Goal: Task Accomplishment & Management: Use online tool/utility

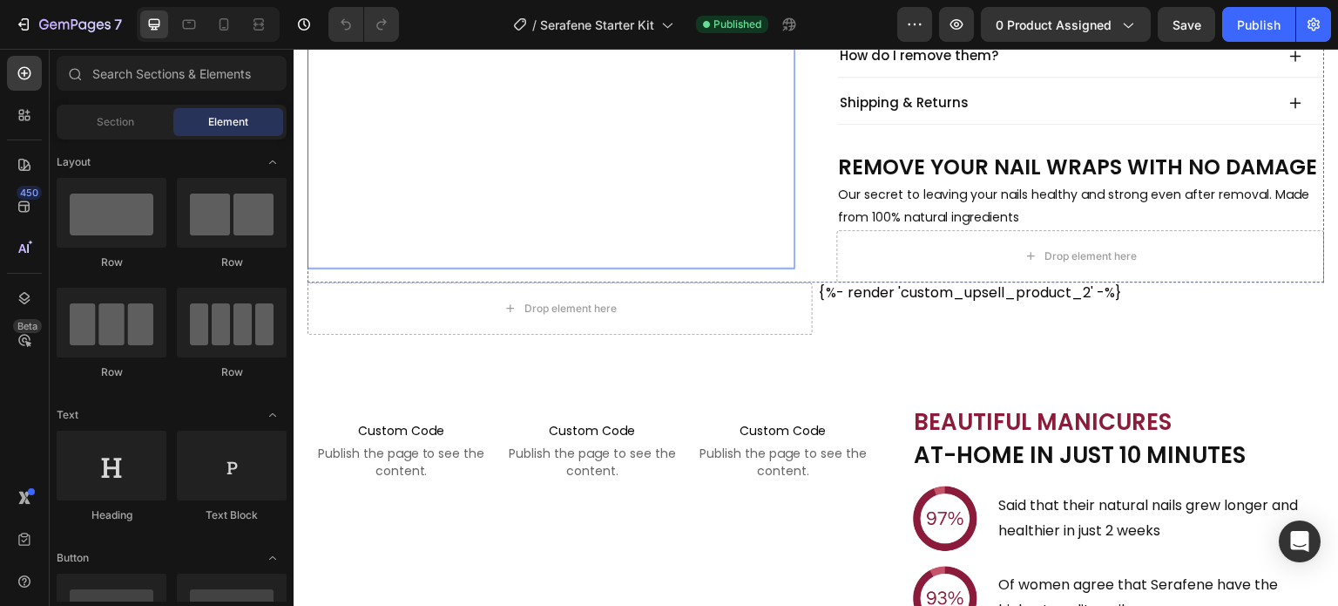
scroll to position [610, 0]
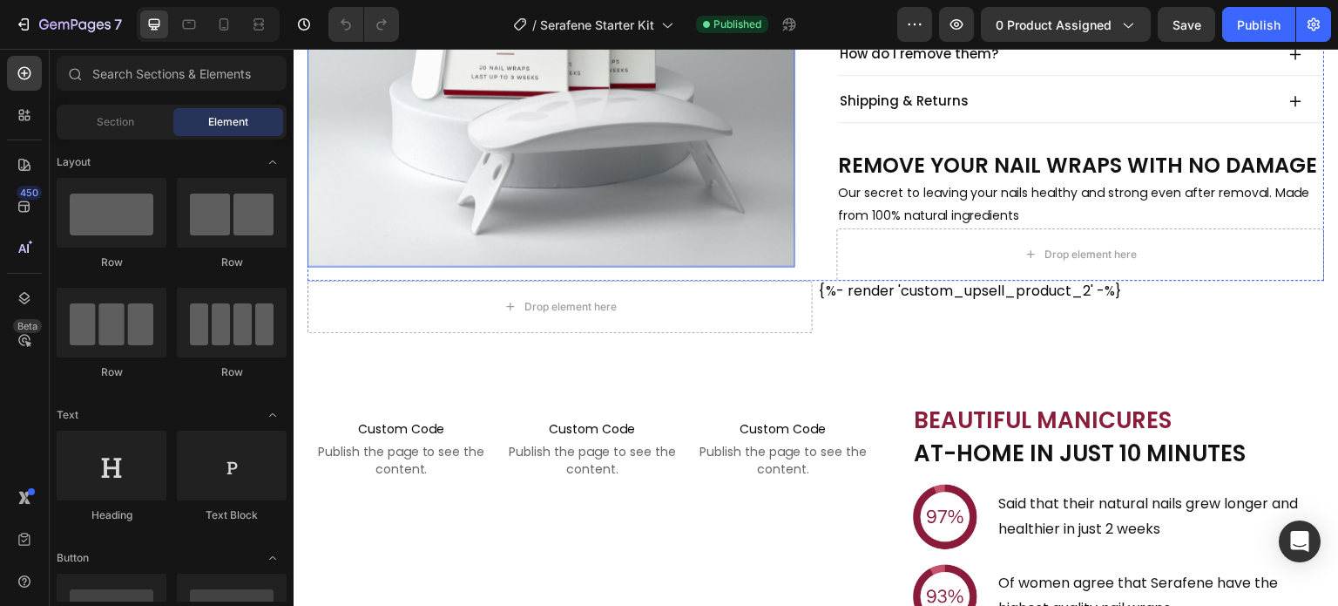
click at [613, 219] on img at bounding box center [552, 23] width 488 height 488
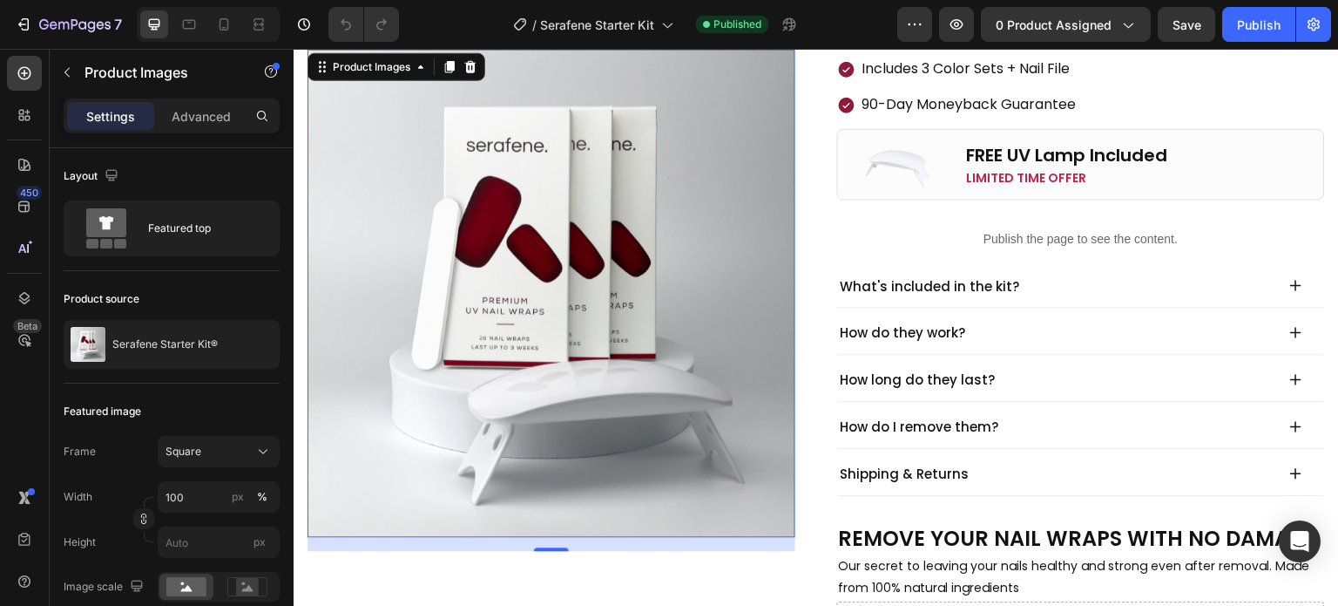
scroll to position [0, 0]
click at [69, 71] on icon "button" at bounding box center [67, 72] width 14 height 14
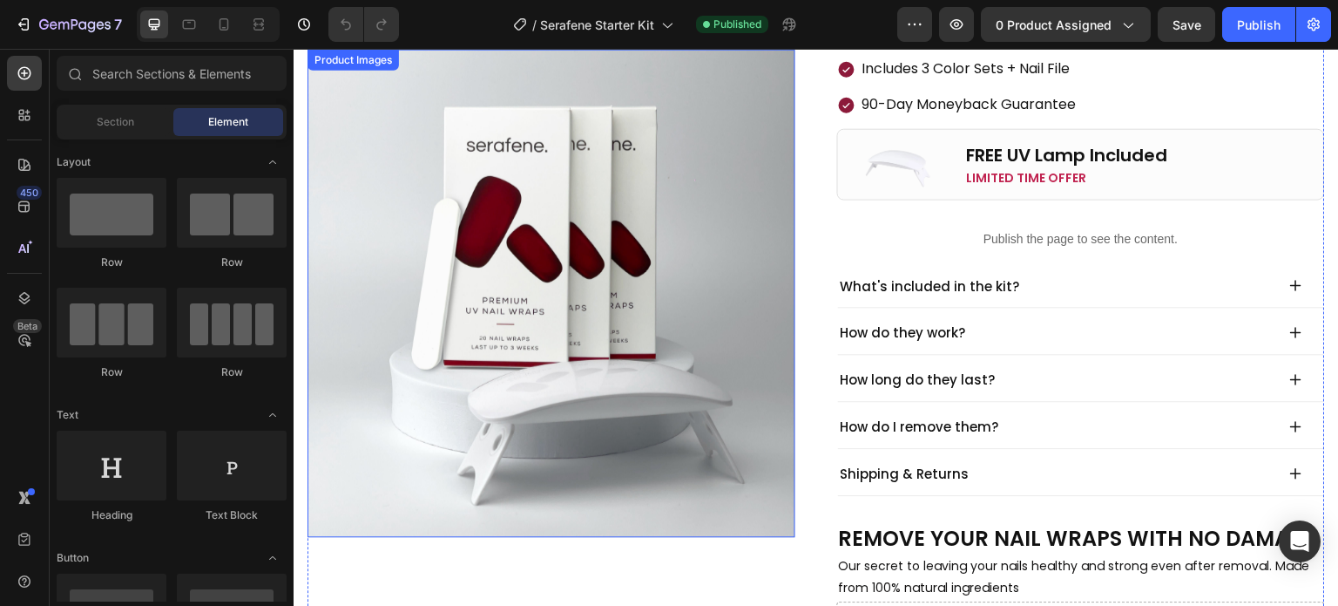
click at [550, 241] on img at bounding box center [552, 293] width 488 height 488
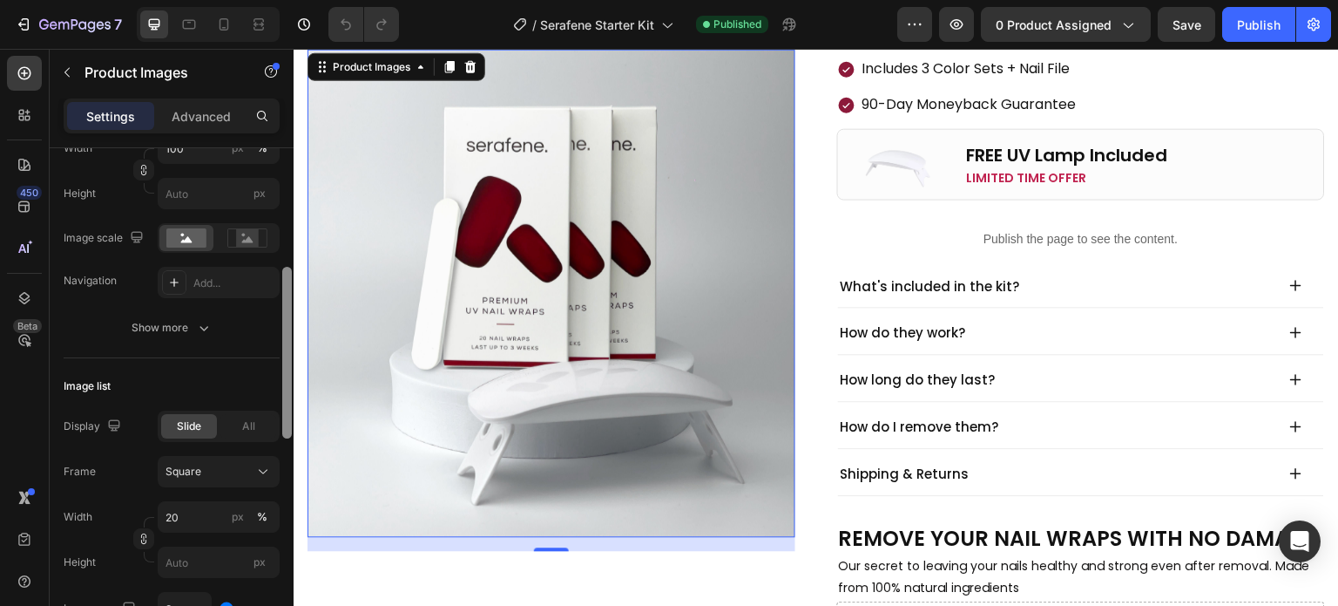
scroll to position [436, 0]
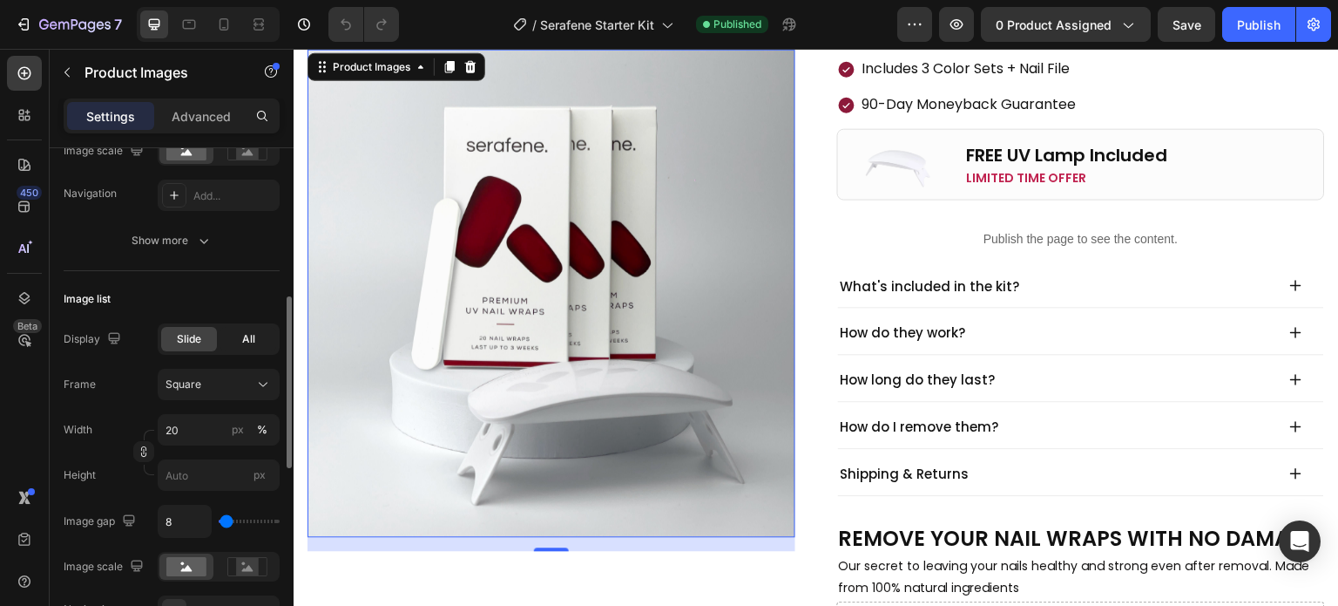
click at [227, 341] on div "All" at bounding box center [248, 339] width 56 height 24
click at [186, 344] on span "Slide" at bounding box center [189, 339] width 24 height 16
click at [1122, 30] on icon "button" at bounding box center [1127, 24] width 17 height 17
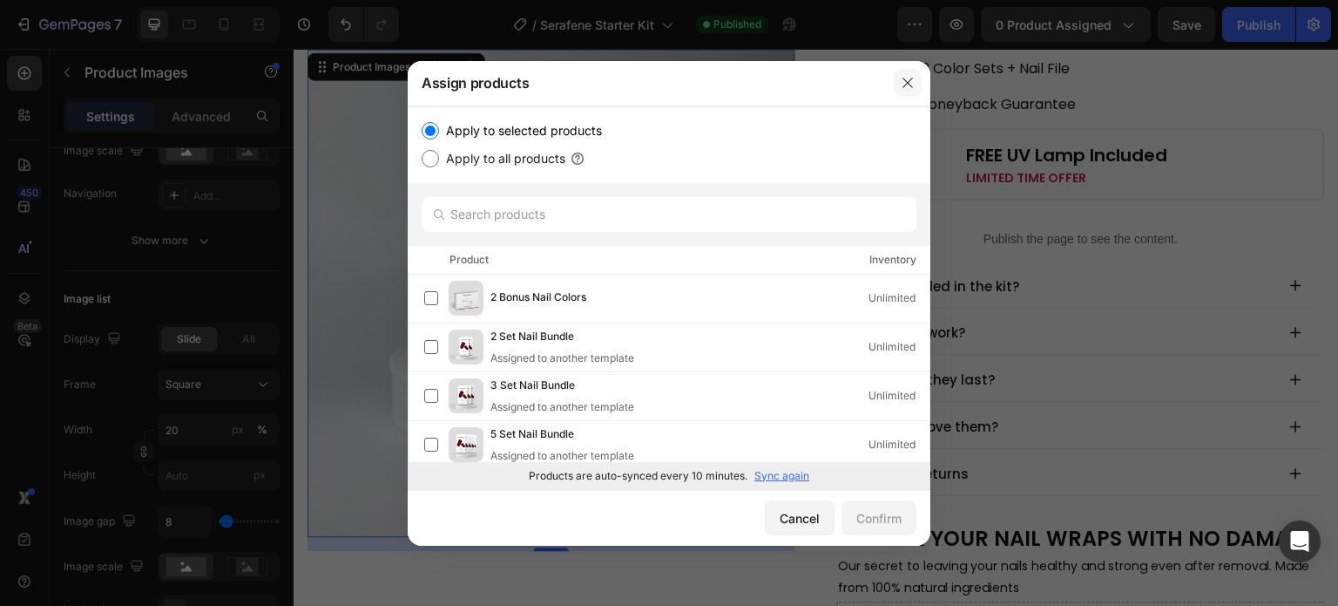
click at [915, 84] on button "button" at bounding box center [908, 83] width 28 height 28
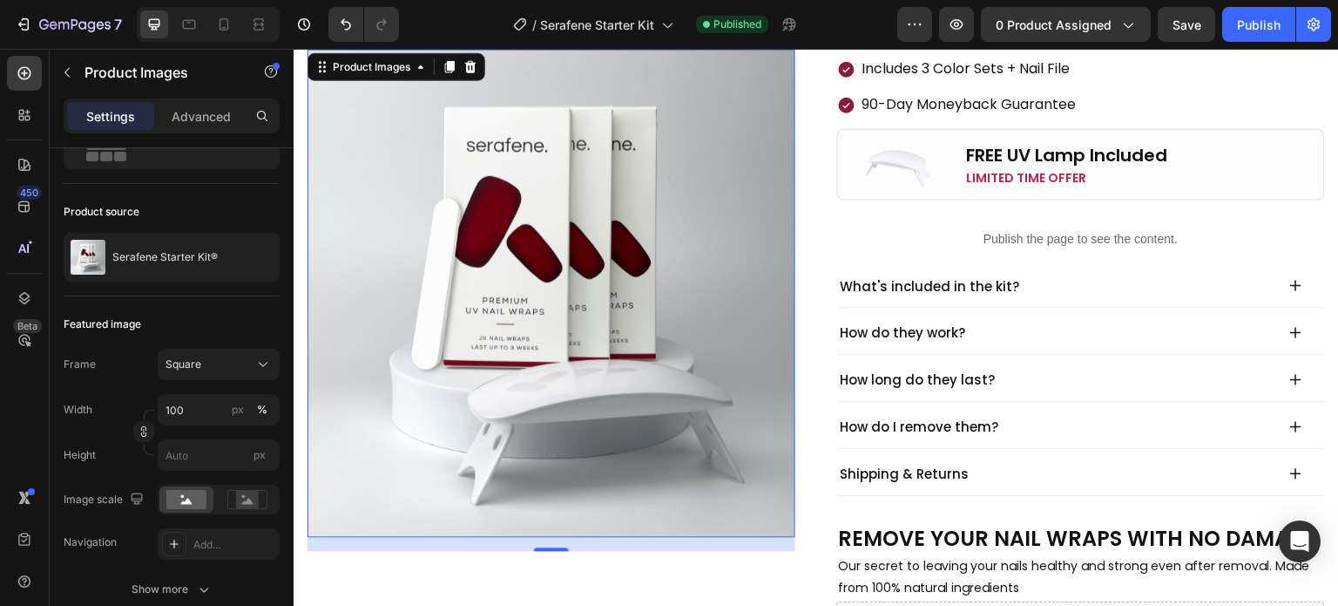
scroll to position [0, 0]
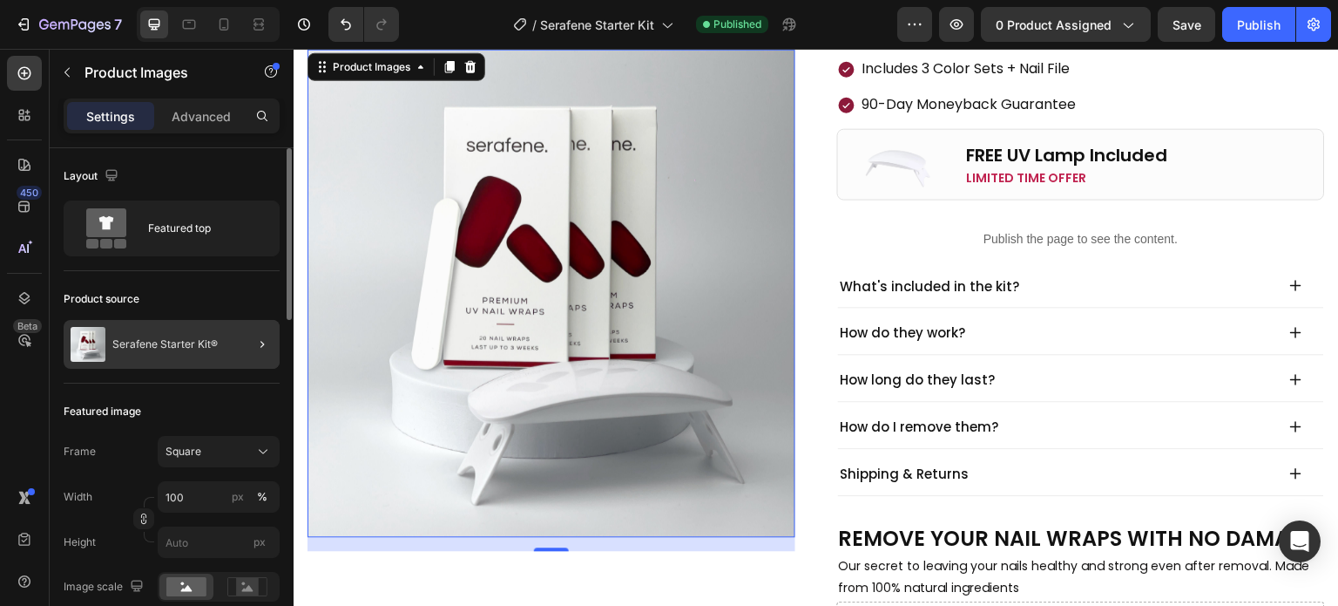
click at [250, 348] on div at bounding box center [255, 344] width 49 height 49
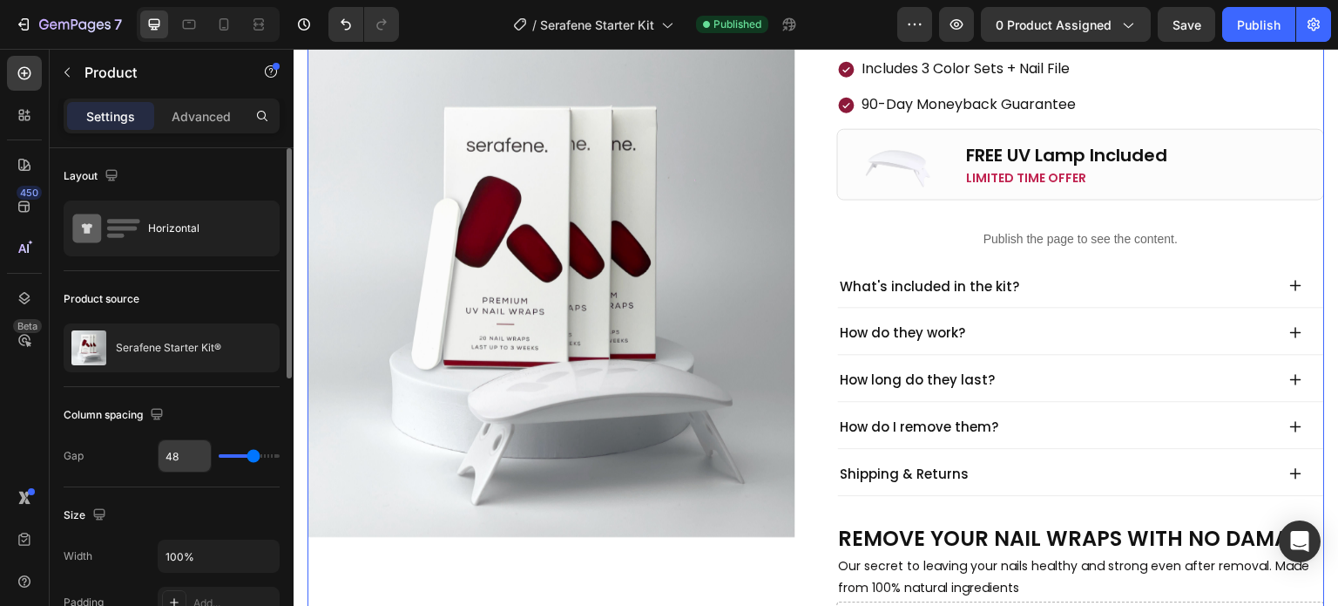
drag, startPoint x: 237, startPoint y: 351, endPoint x: 199, endPoint y: 440, distance: 96.8
click at [261, 349] on icon "button" at bounding box center [261, 347] width 9 height 9
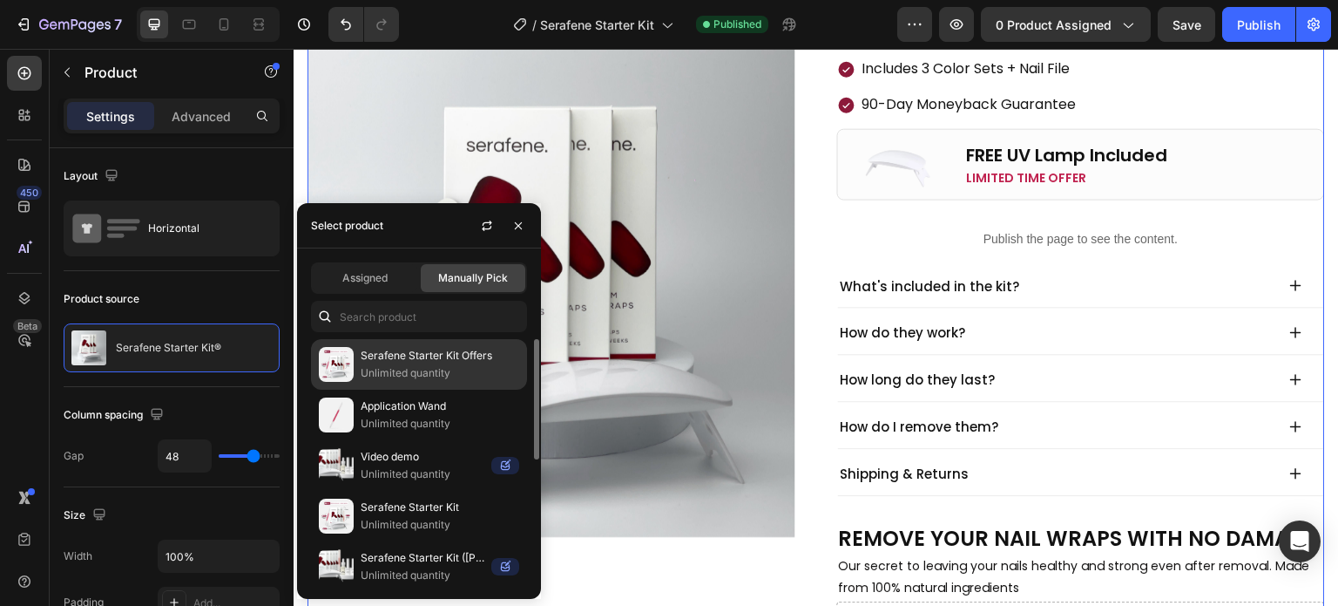
click at [435, 365] on p "Unlimited quantity" at bounding box center [440, 372] width 159 height 17
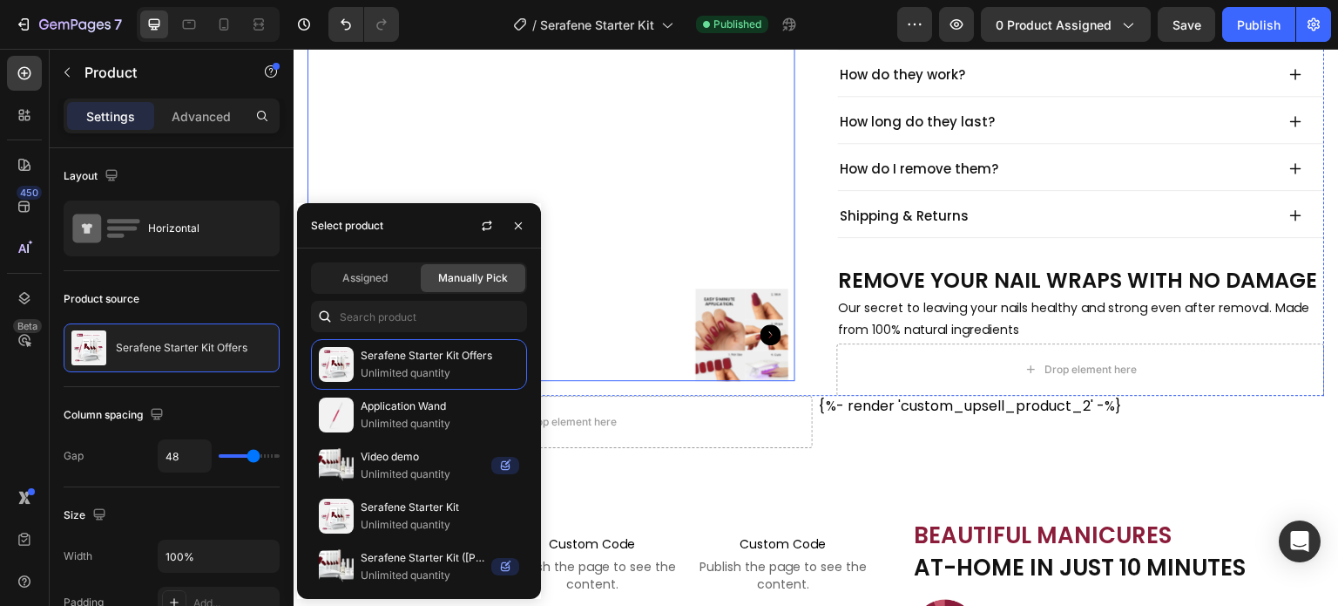
scroll to position [523, 0]
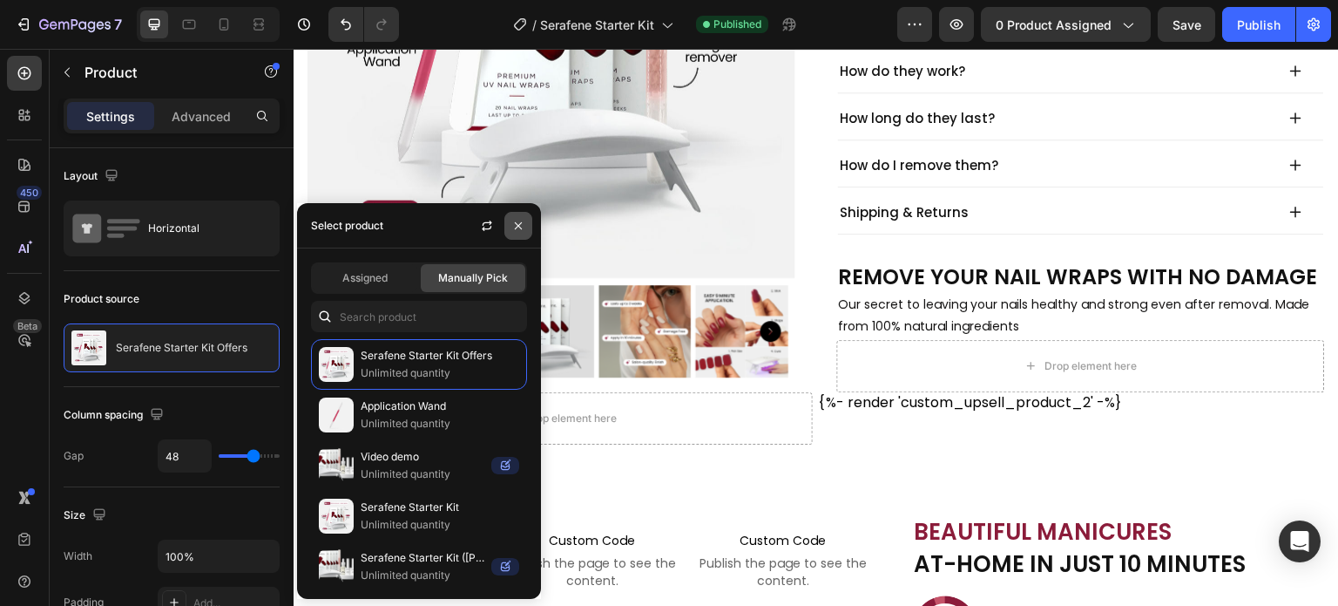
click at [523, 225] on icon "button" at bounding box center [519, 226] width 14 height 14
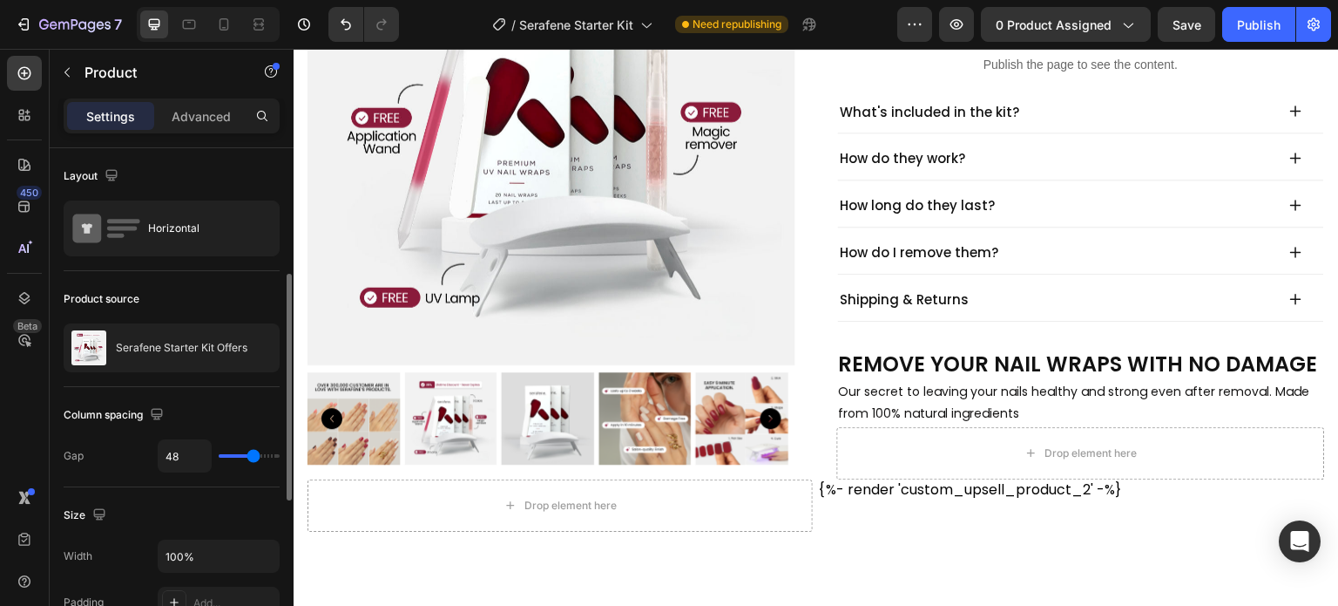
scroll to position [261, 0]
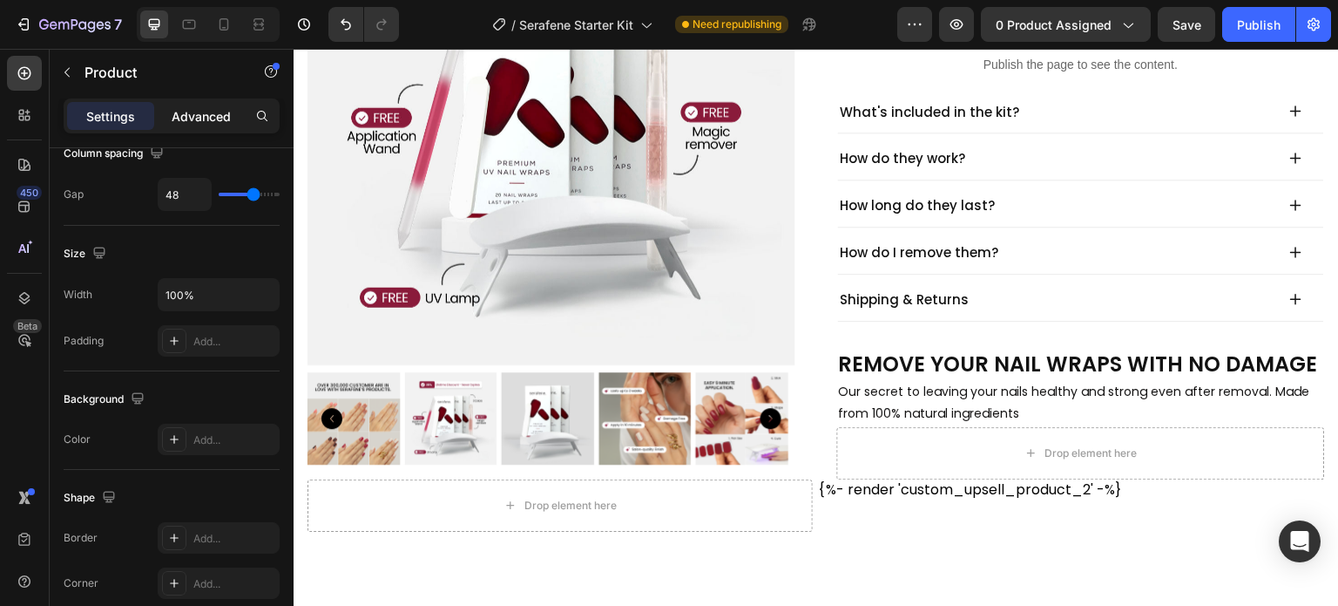
click at [195, 123] on p "Advanced" at bounding box center [201, 116] width 59 height 18
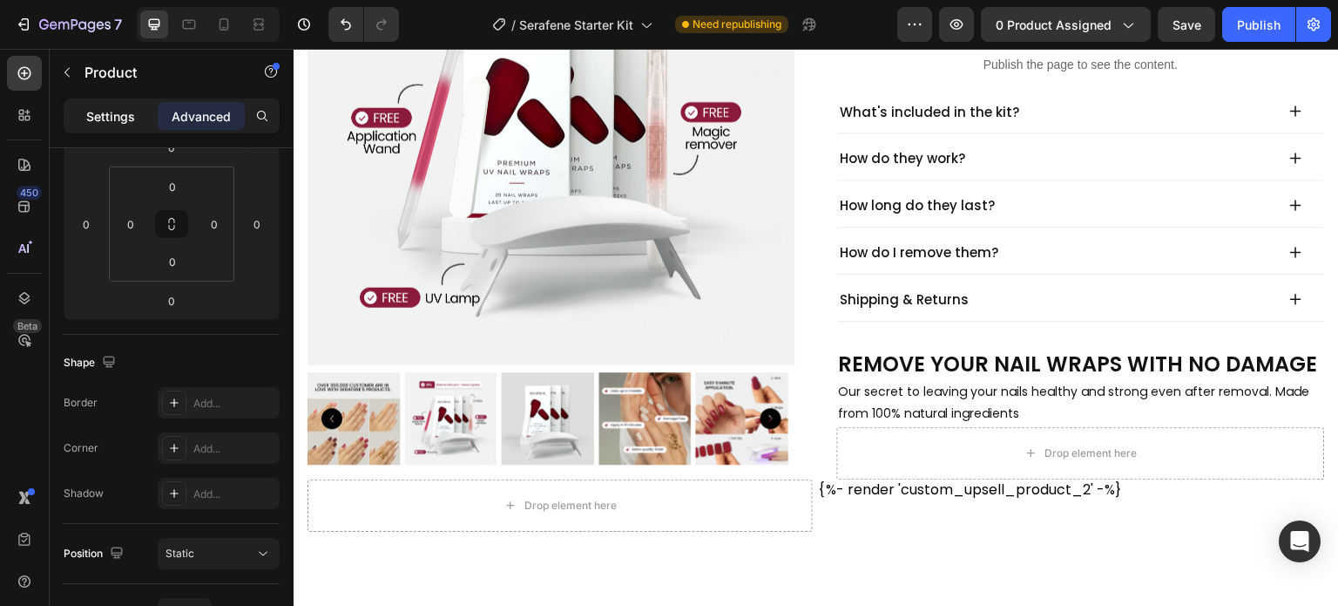
click at [105, 121] on p "Settings" at bounding box center [110, 116] width 49 height 18
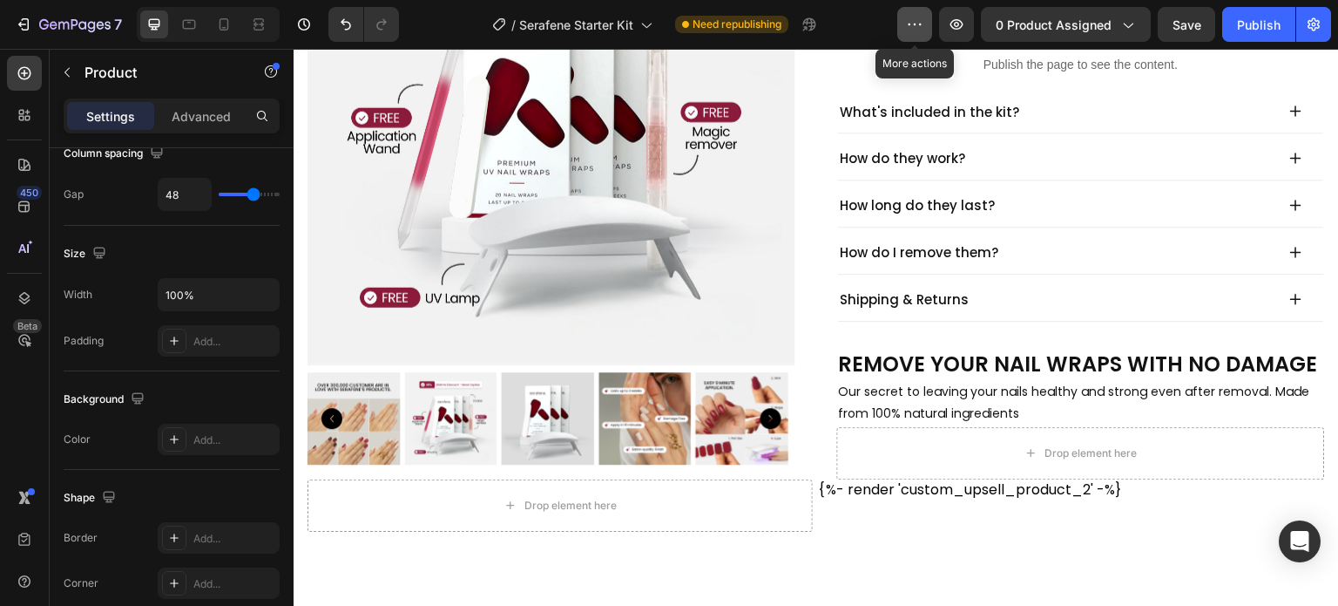
click at [910, 30] on icon "button" at bounding box center [914, 24] width 17 height 17
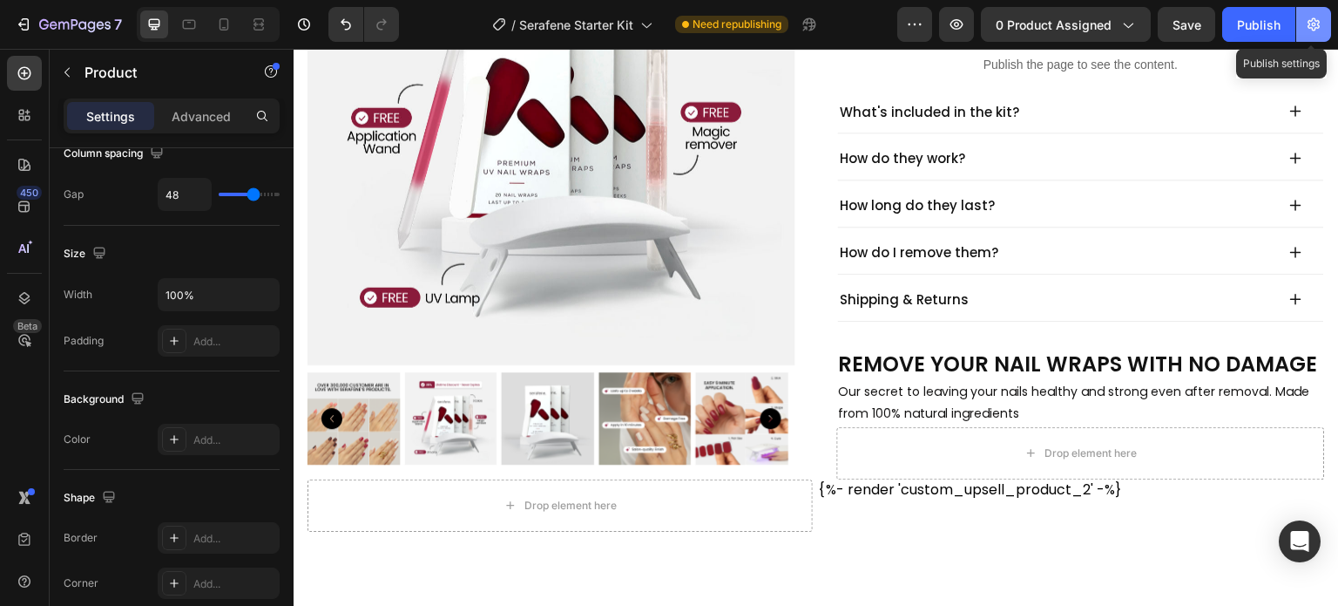
click at [1308, 31] on icon "button" at bounding box center [1313, 24] width 17 height 17
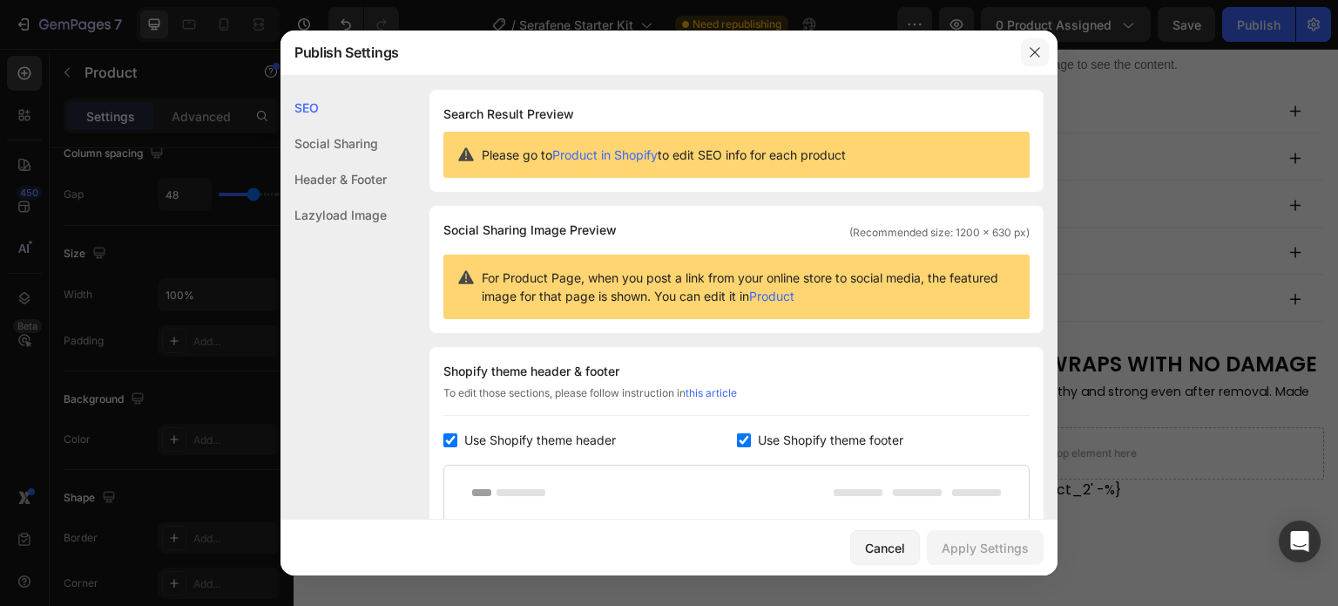
click at [1031, 51] on icon "button" at bounding box center [1035, 52] width 14 height 14
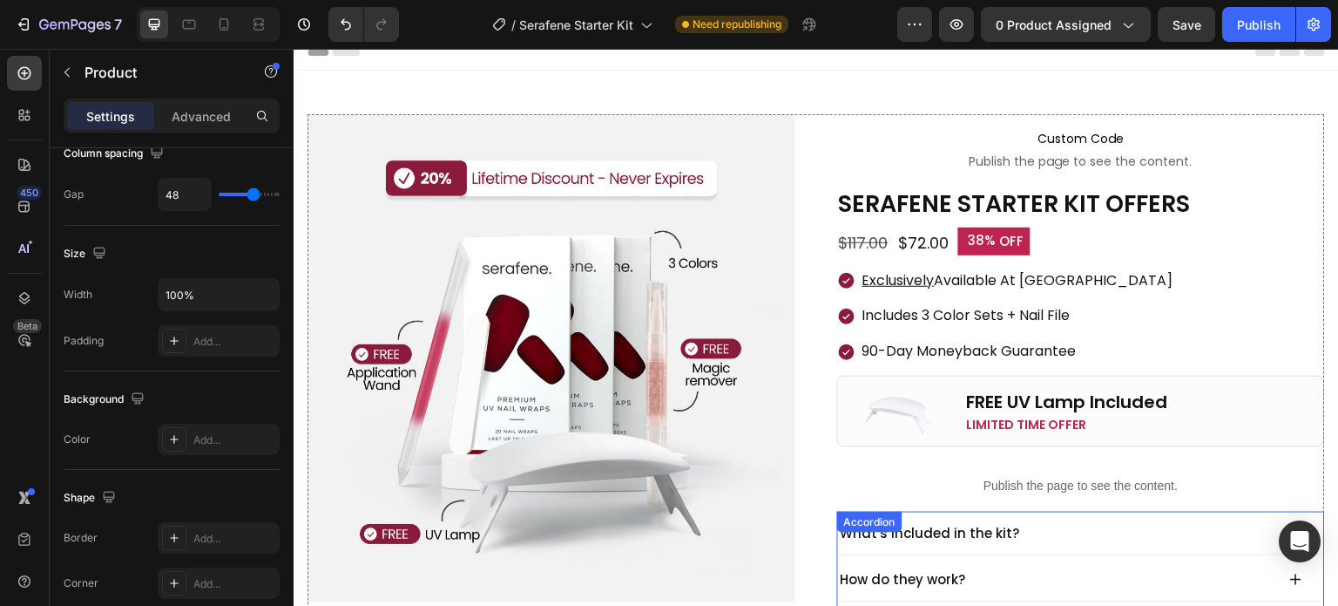
scroll to position [0, 0]
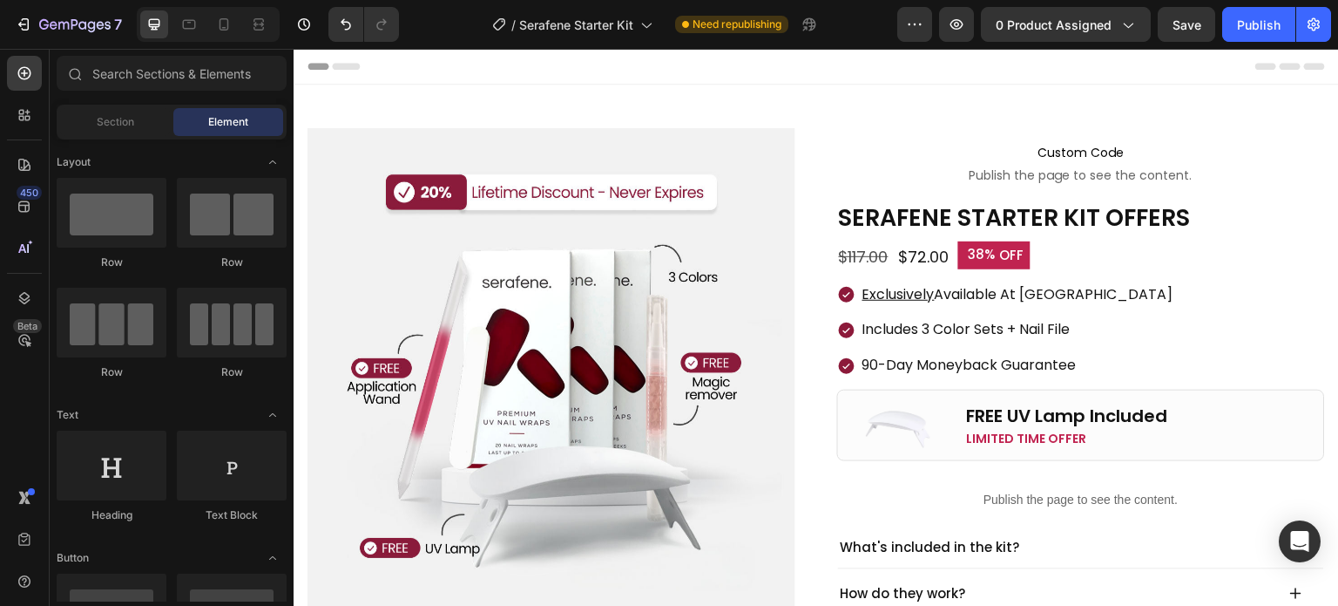
click at [327, 64] on span "Header" at bounding box center [346, 66] width 38 height 17
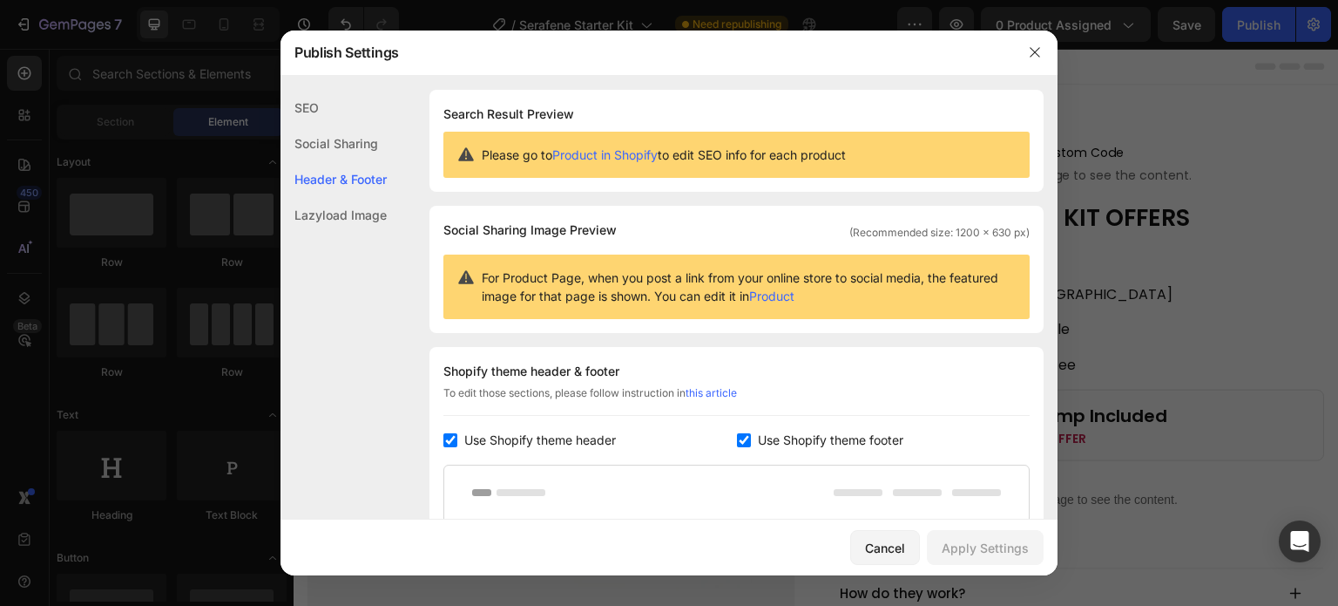
scroll to position [254, 0]
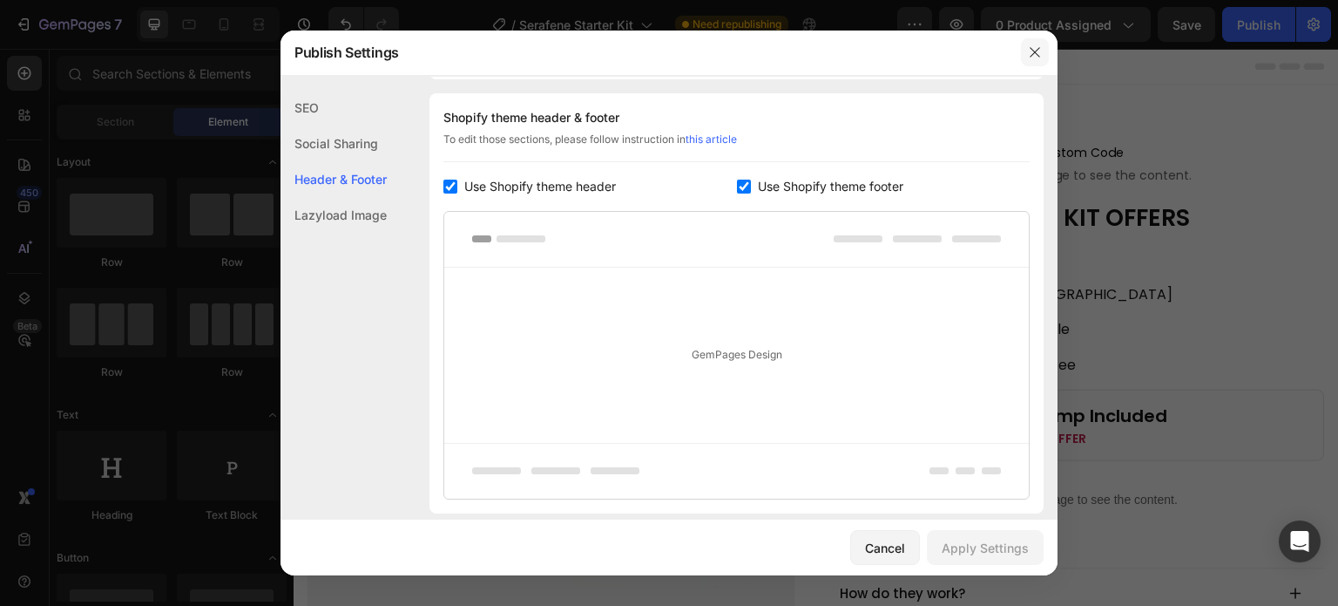
click at [1045, 58] on button "button" at bounding box center [1035, 52] width 28 height 28
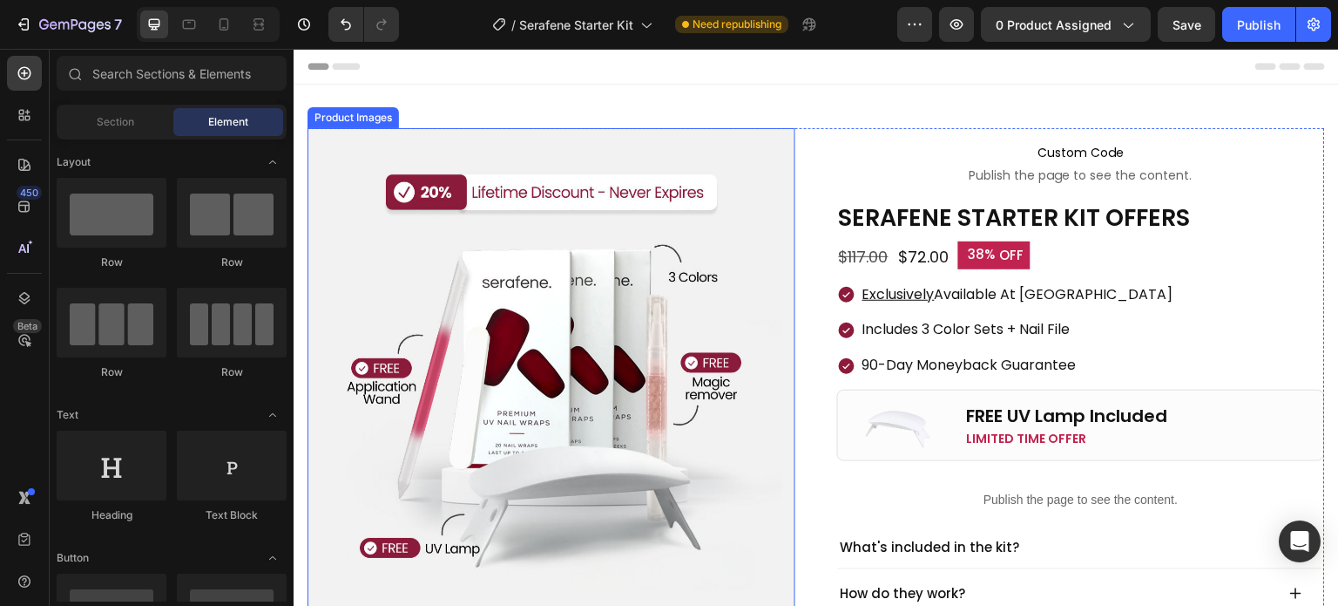
click at [466, 234] on img at bounding box center [552, 372] width 488 height 488
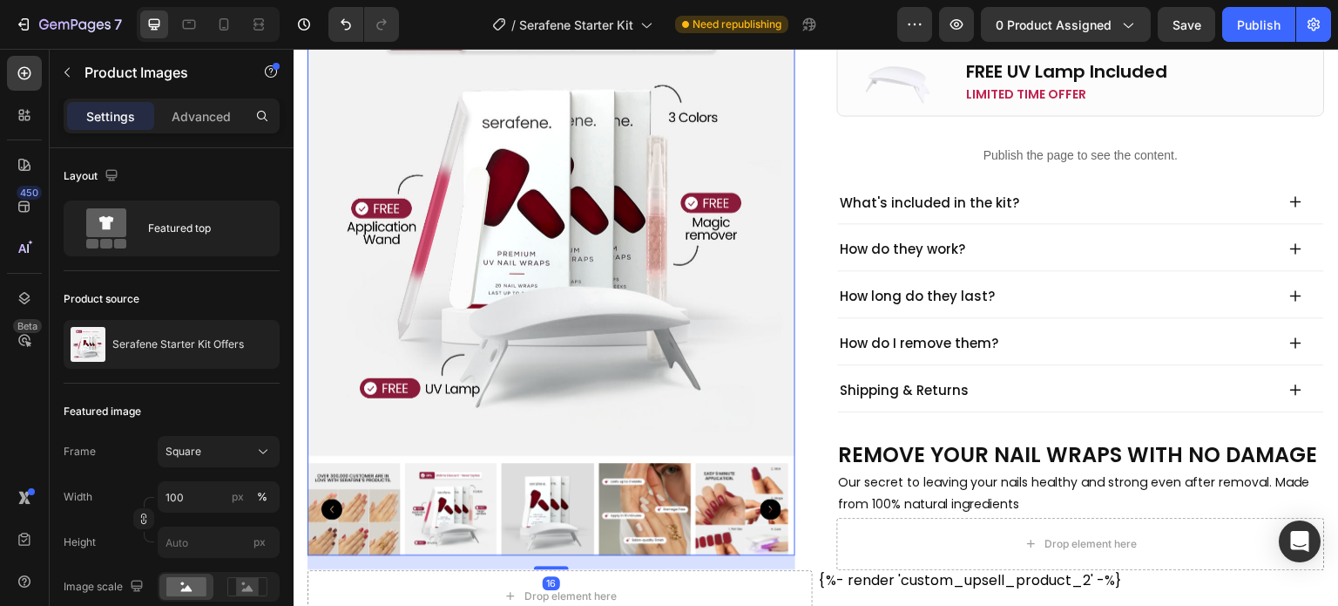
scroll to position [349, 0]
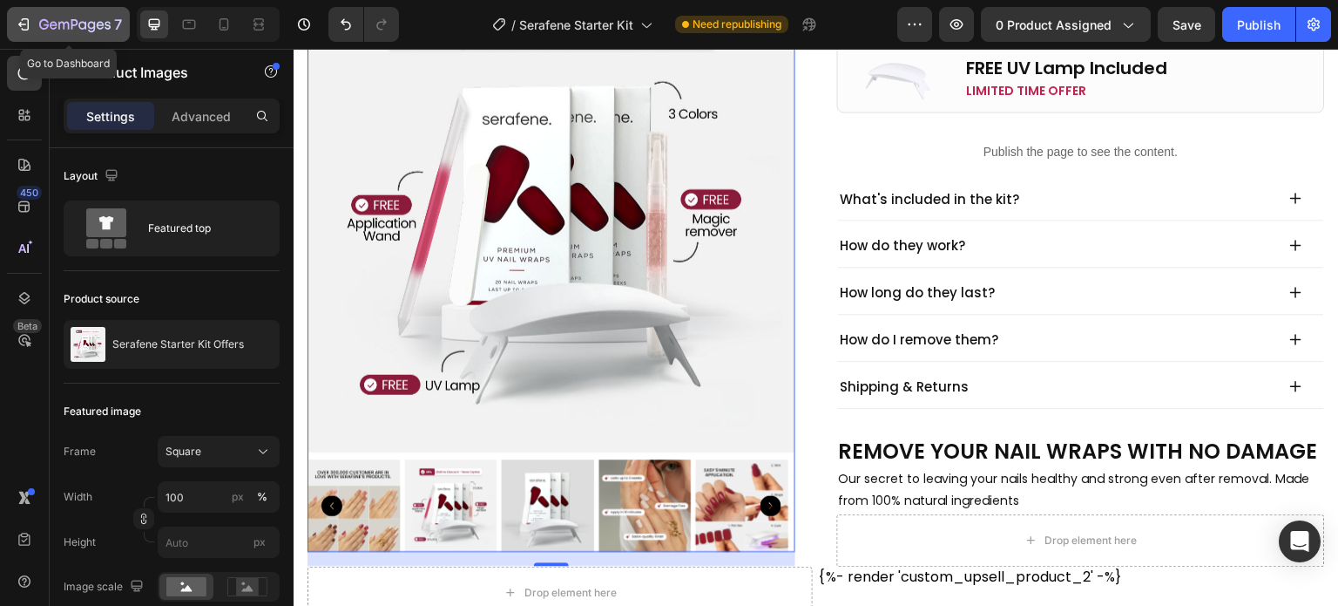
click at [31, 24] on icon "button" at bounding box center [23, 24] width 17 height 17
